Goal: Entertainment & Leisure: Consume media (video, audio)

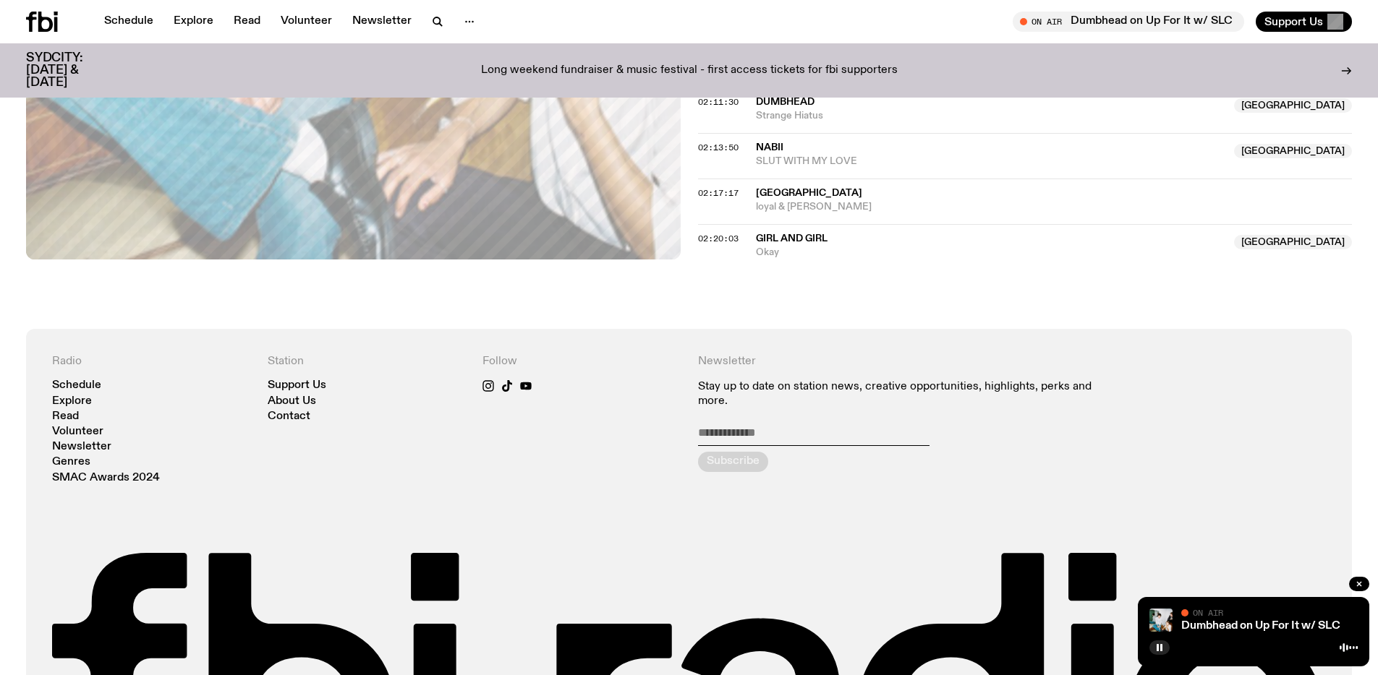
scroll to position [2021, 0]
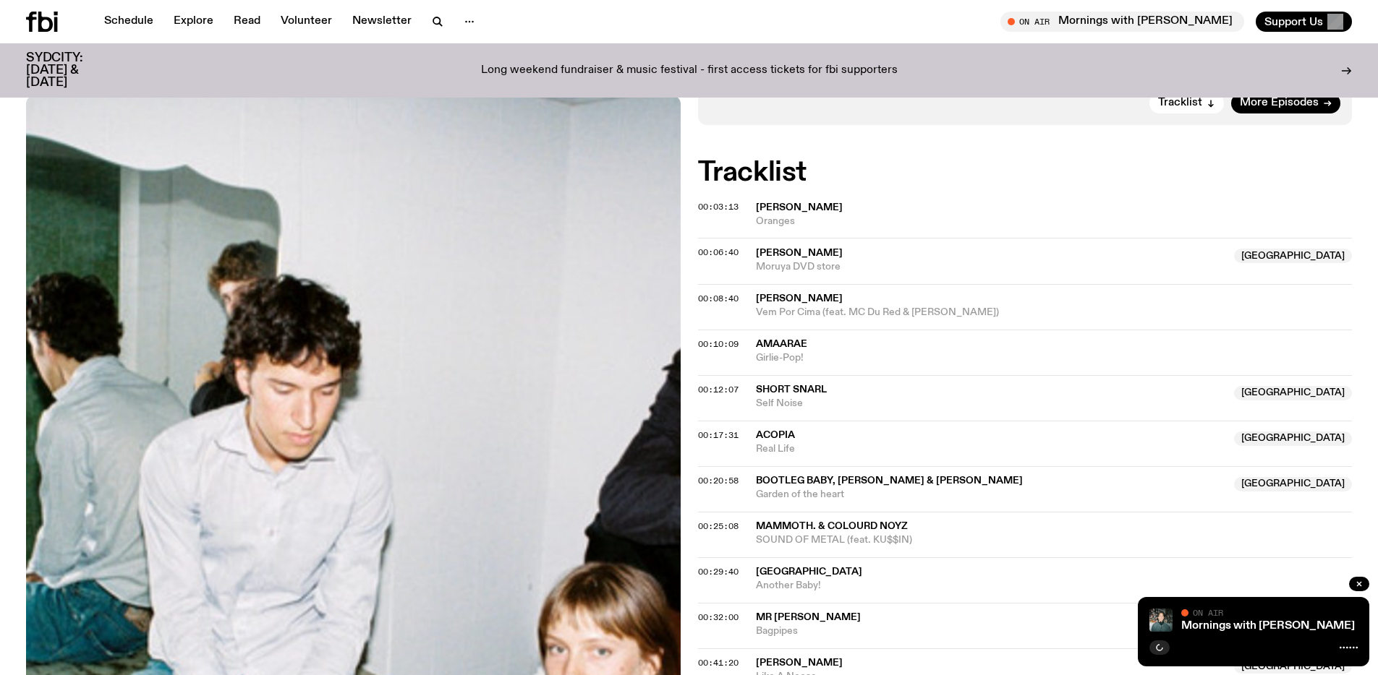
scroll to position [568, 0]
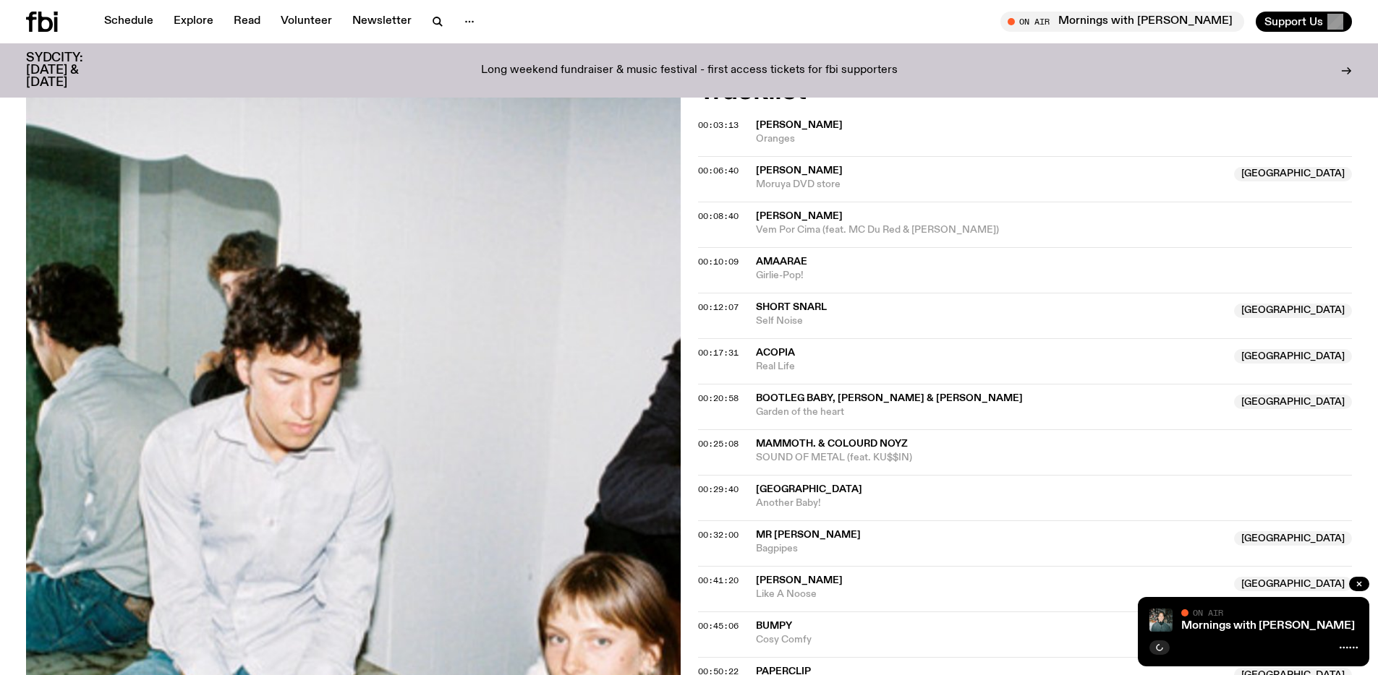
click at [1224, 634] on div "Mornings with [PERSON_NAME] On Air On Air" at bounding box center [1253, 631] width 231 height 69
click at [1222, 632] on div "Mornings with [PERSON_NAME] On Air On Air" at bounding box center [1253, 631] width 231 height 69
click at [1216, 628] on link "Mornings with [PERSON_NAME]" at bounding box center [1268, 627] width 174 height 12
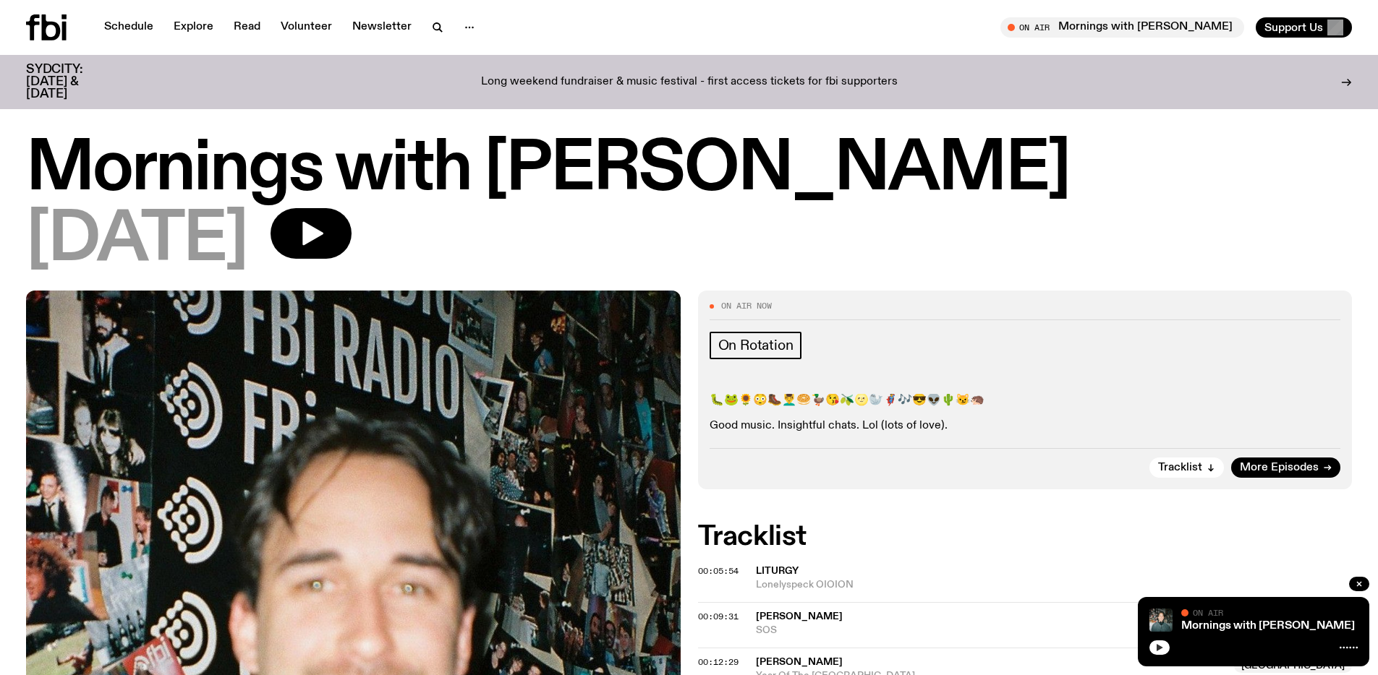
click at [1156, 651] on icon "button" at bounding box center [1159, 648] width 9 height 9
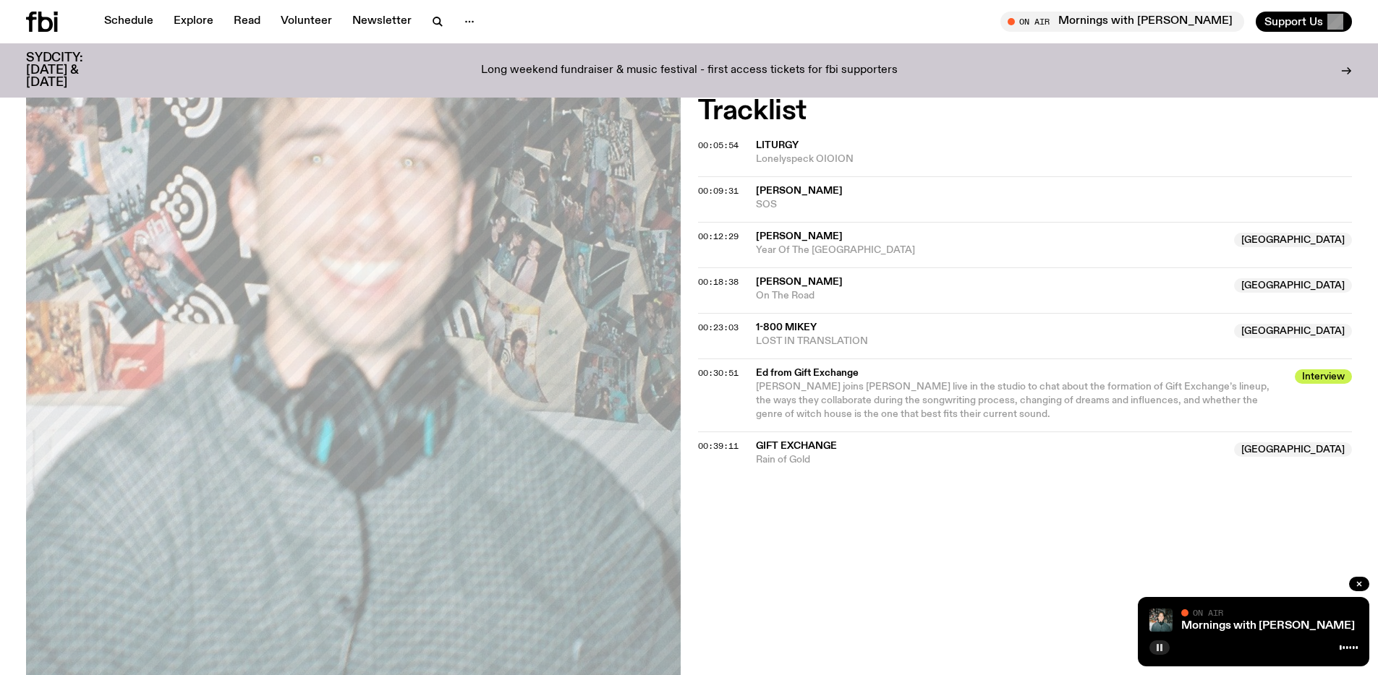
scroll to position [424, 0]
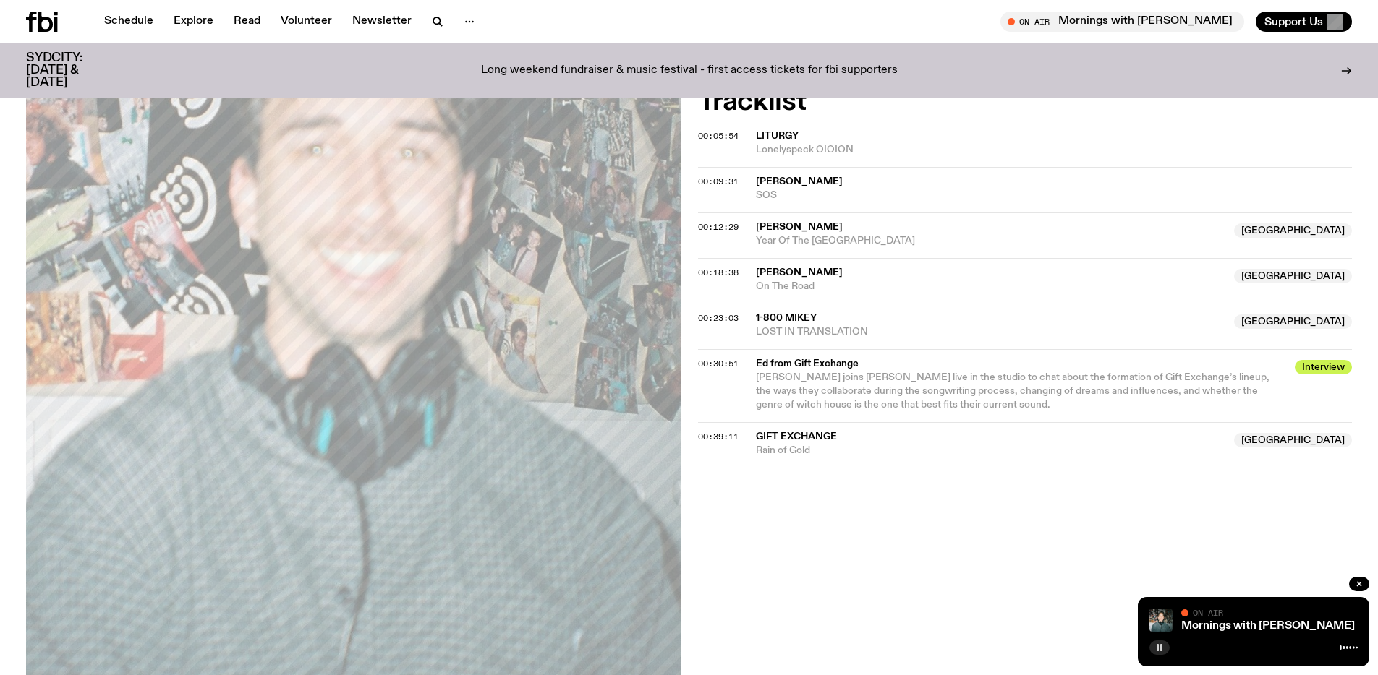
click at [840, 529] on div "On Air Now On Rotation 🐛🐸🌻😳🥾💆‍♂️🥯🦆😘🫒🌝🦭🦸🎶😎👽🌵😼🦔 Good music. Insightful chats. Lol…" at bounding box center [689, 326] width 1378 height 942
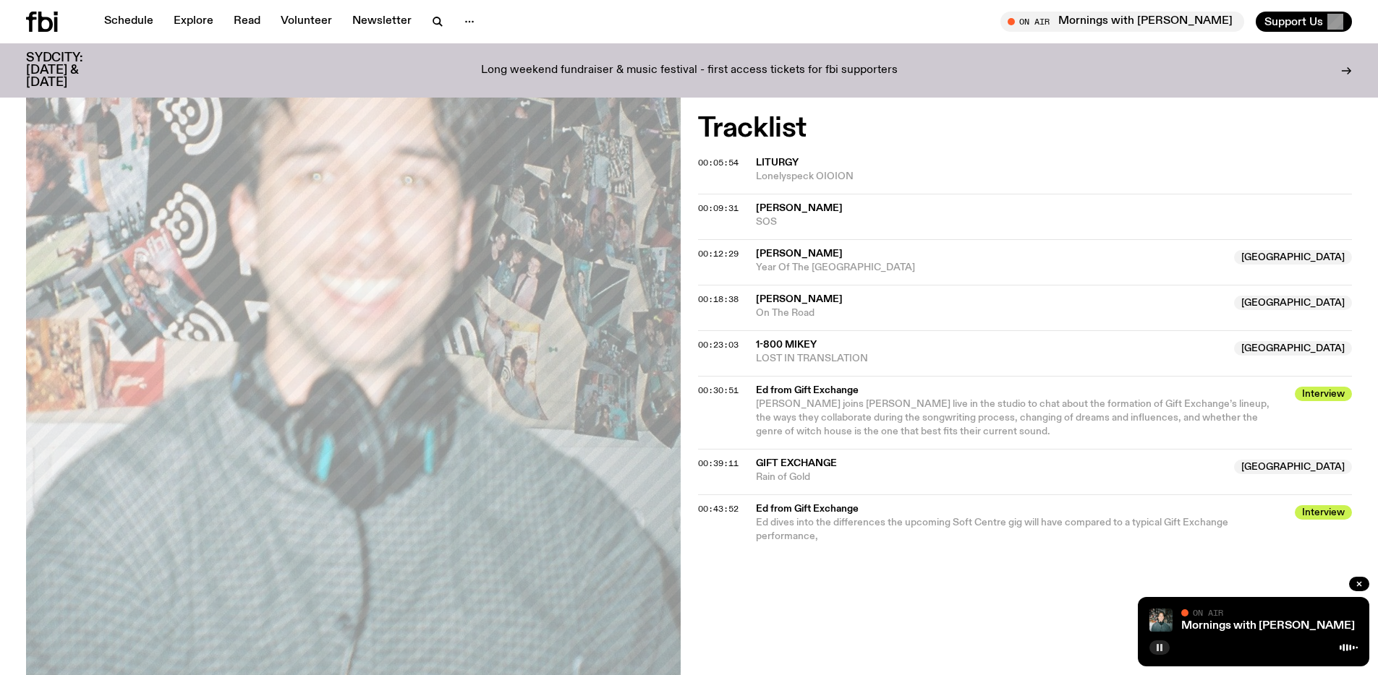
click at [691, 252] on div "On Air Now On Rotation 🐛🐸🌻😳🥾💆‍♂️🥯🦆😘🫒🌝🦭🦸🎶😎👽🌵😼🦔 Good music. Insightful chats. Lol…" at bounding box center [689, 353] width 1378 height 942
click at [691, 253] on div "On Air Now On Rotation 🐛🐸🌻😳🥾💆‍♂️🥯🦆😘🫒🌝🦭🦸🎶😎👽🌵😼🦔 Good music. Insightful chats. Lol…" at bounding box center [689, 353] width 1378 height 942
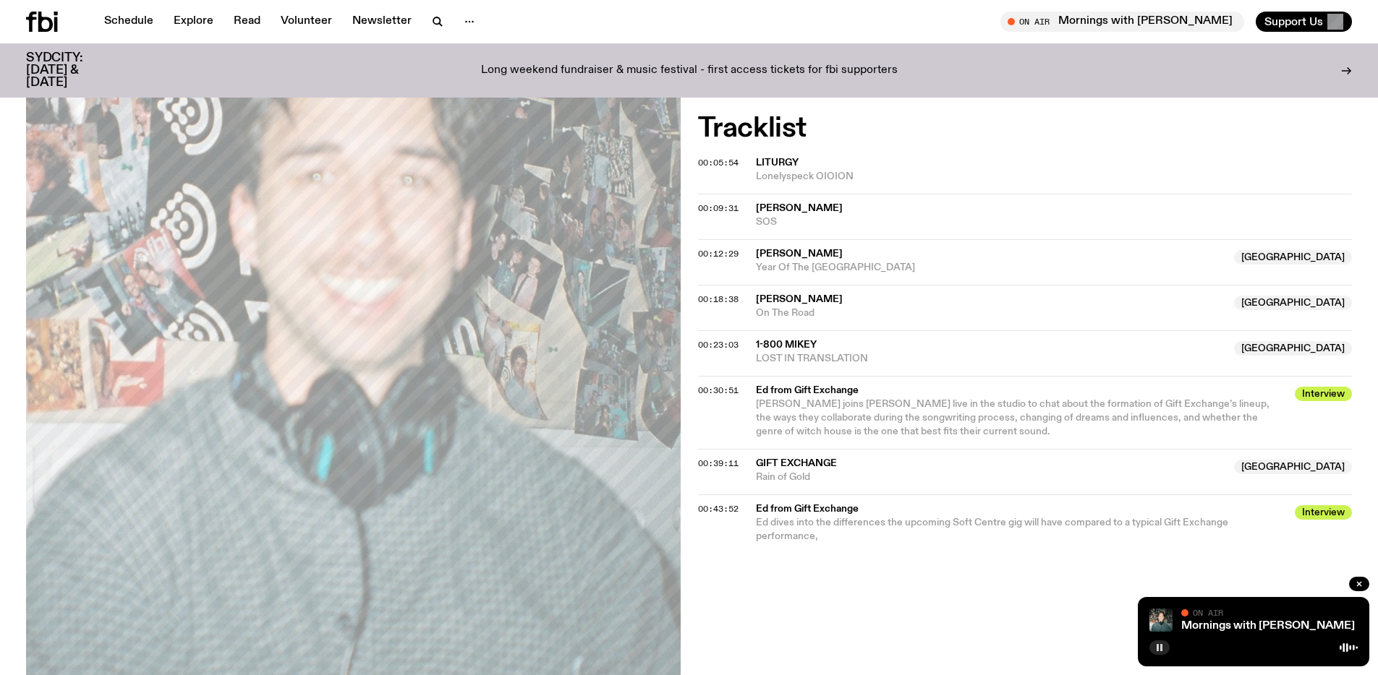
click at [1160, 650] on rect "button" at bounding box center [1161, 647] width 2 height 7
